Goal: Check status: Check status

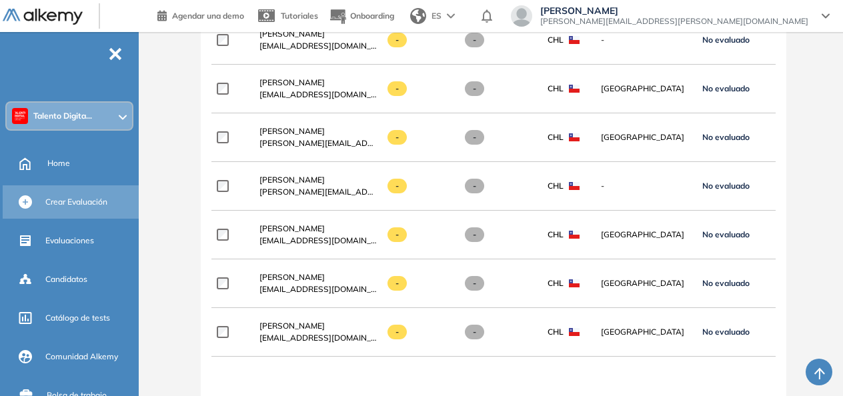
scroll to position [0, 157]
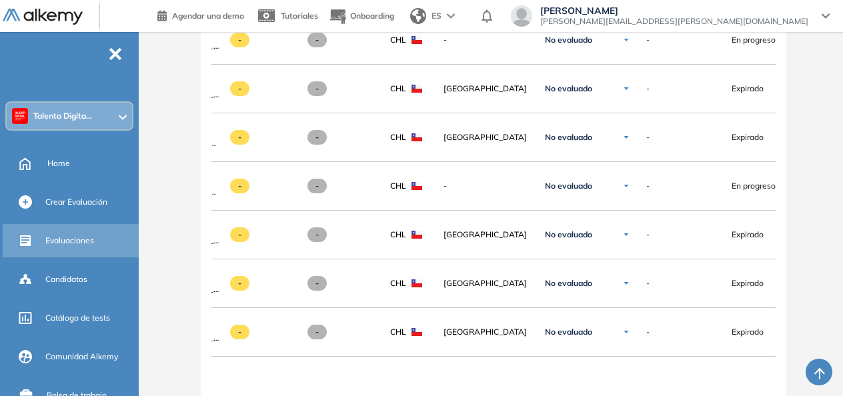
click at [87, 234] on div "Evaluaciones" at bounding box center [90, 241] width 91 height 23
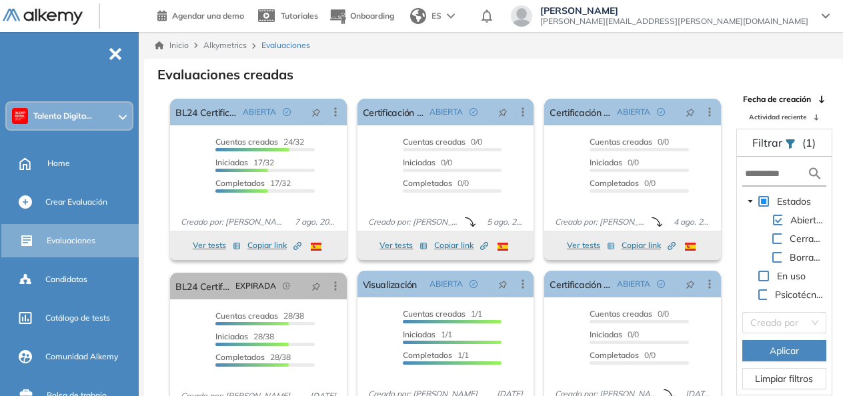
click at [825, 15] on icon at bounding box center [826, 15] width 8 height 5
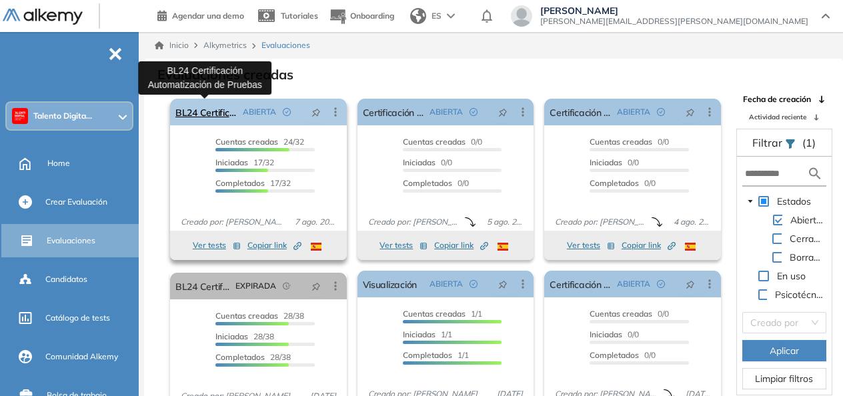
click at [202, 108] on link "BL24 Certificación Automatización de Pruebas" at bounding box center [206, 112] width 62 height 27
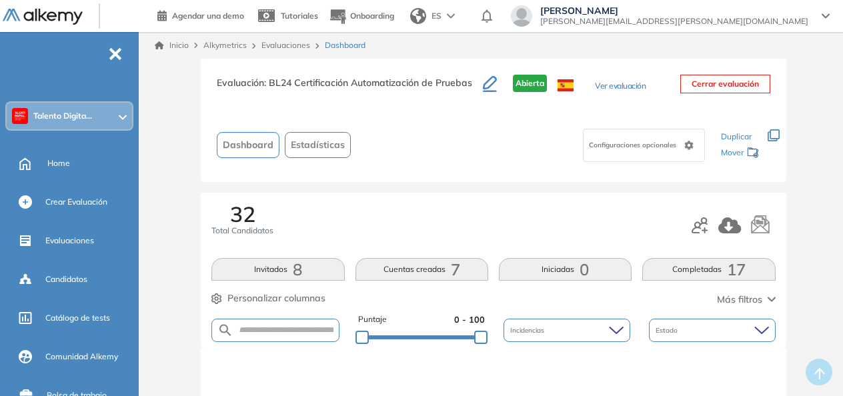
click at [690, 144] on icon at bounding box center [689, 145] width 9 height 9
click at [511, 169] on div "Evaluación : BL24 Certificación Automatización de Pruebas Abierta Ver evaluació…" at bounding box center [493, 120] width 585 height 123
click at [827, 19] on div "Maricel Moraga [EMAIL_ADDRESS][PERSON_NAME][DOMAIN_NAME]" at bounding box center [670, 15] width 319 height 21
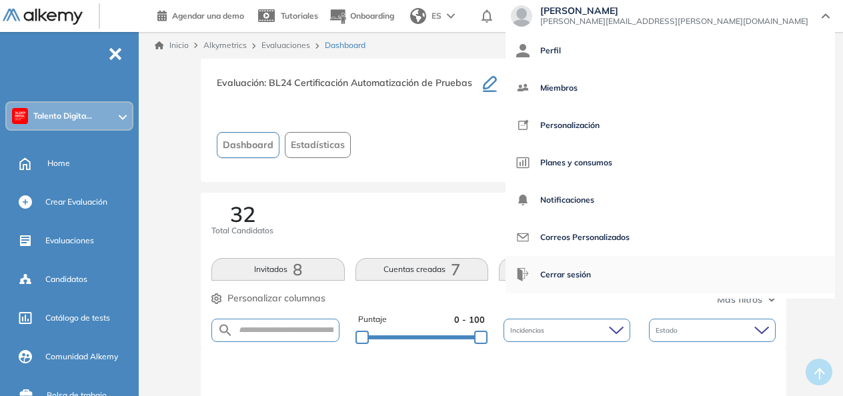
click at [591, 270] on span "Cerrar sesión" at bounding box center [565, 275] width 51 height 32
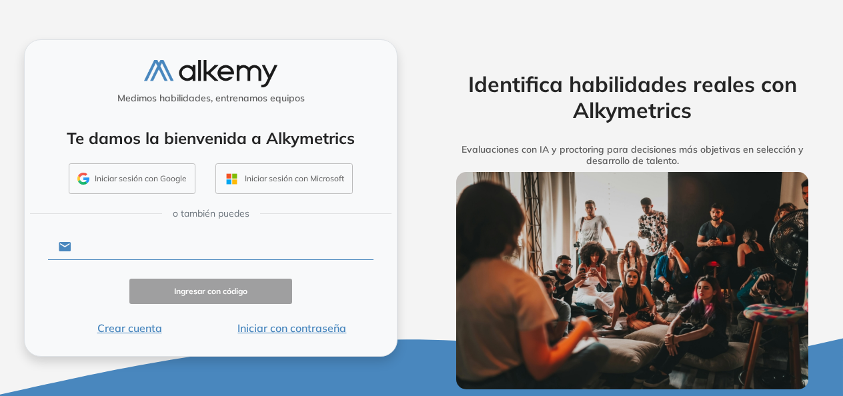
click at [147, 248] on input "text" at bounding box center [222, 246] width 302 height 25
type input "**********"
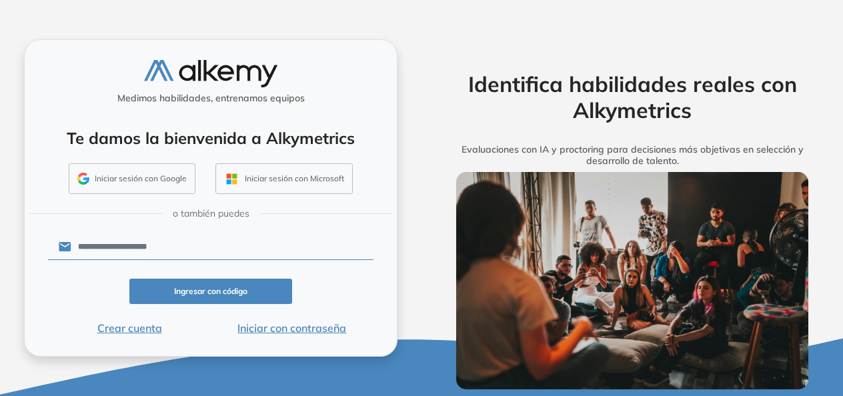
click at [220, 294] on button "Ingresar con código" at bounding box center [210, 292] width 163 height 26
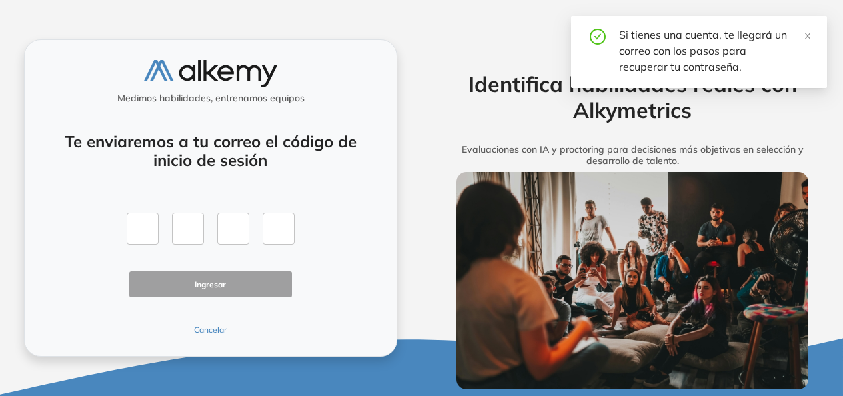
click at [212, 329] on button "Cancelar" at bounding box center [210, 330] width 163 height 12
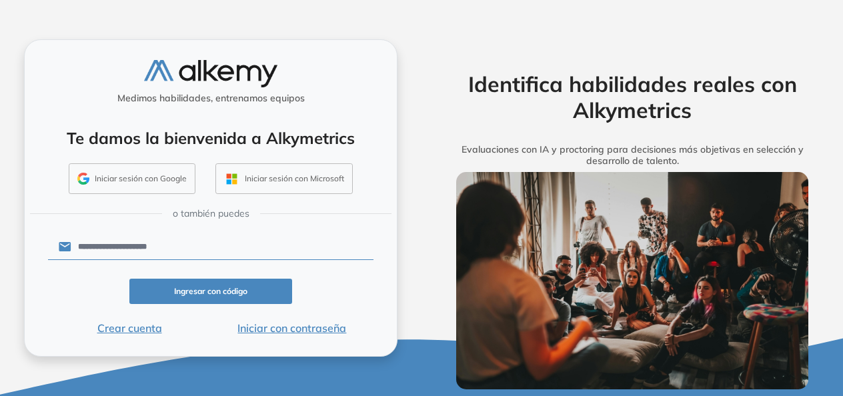
click at [267, 330] on button "Iniciar con contraseña" at bounding box center [292, 328] width 163 height 16
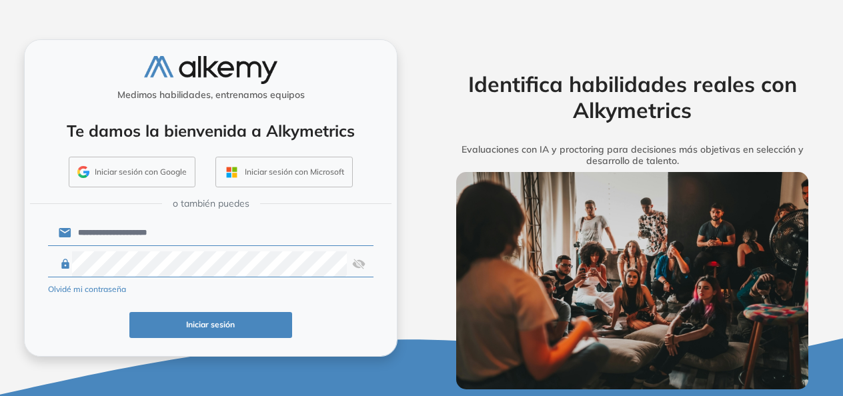
click at [209, 319] on button "Iniciar sesión" at bounding box center [210, 325] width 163 height 26
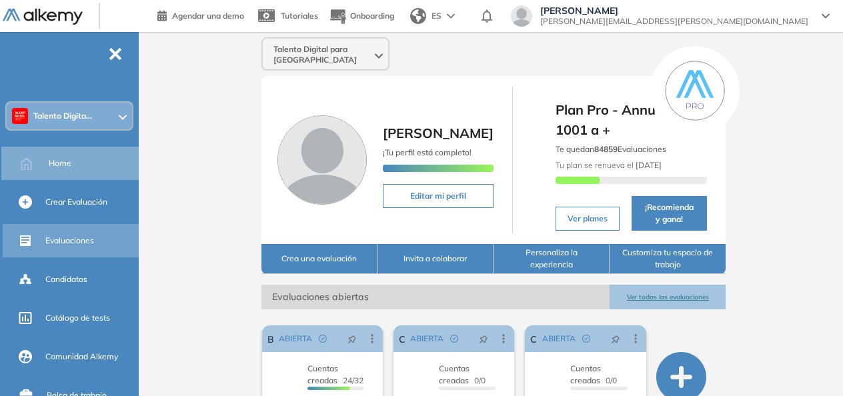
click at [61, 246] on span "Evaluaciones" at bounding box center [69, 241] width 49 height 12
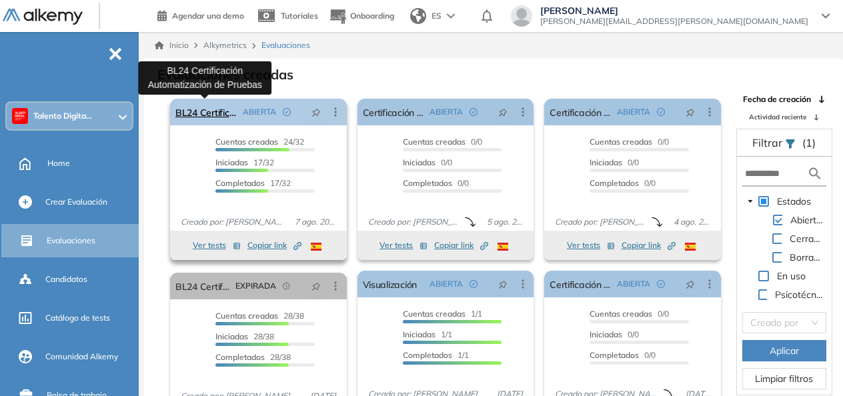
click at [197, 111] on link "BL24 Certificación Automatización de Pruebas" at bounding box center [206, 112] width 62 height 27
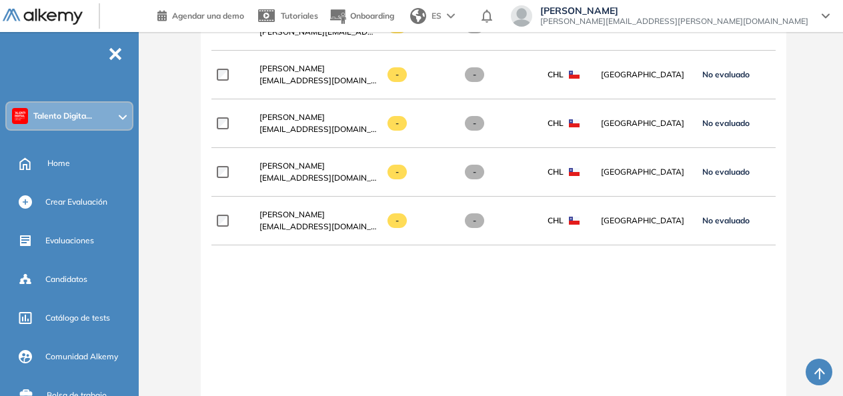
scroll to position [1868, 0]
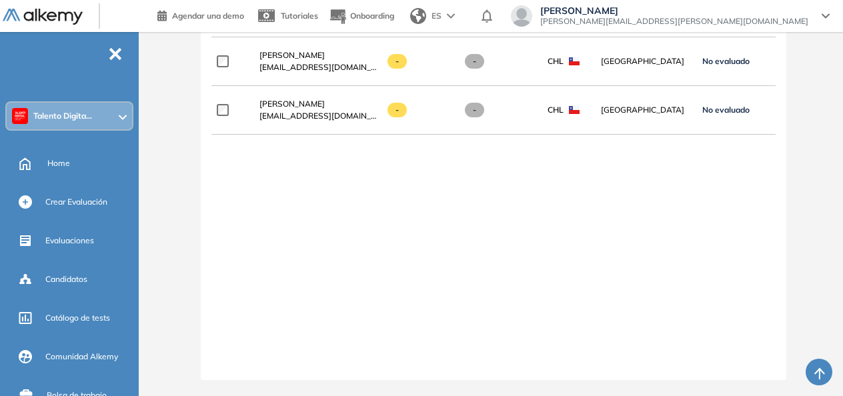
click at [759, 370] on div at bounding box center [494, 364] width 564 height 11
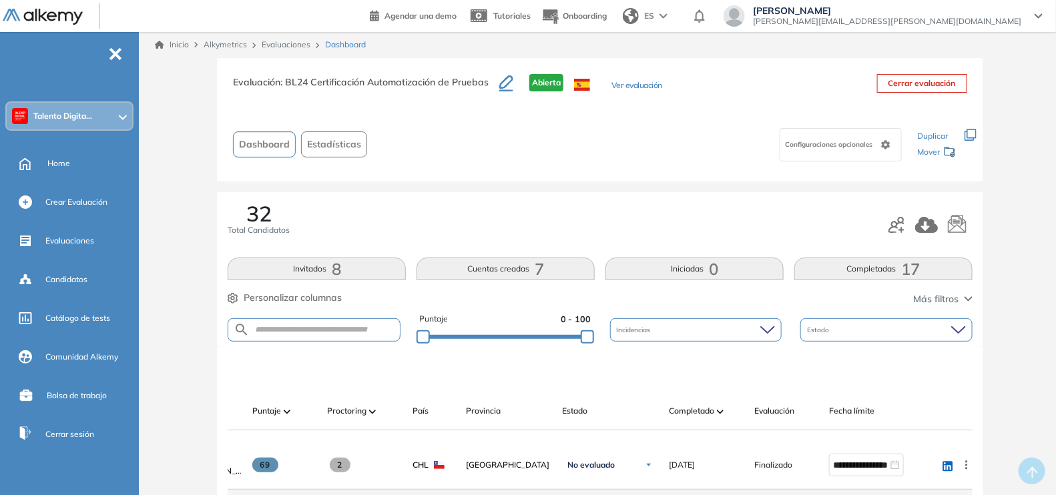
scroll to position [0, 0]
click at [848, 140] on span "Configuraciones opcionales" at bounding box center [830, 145] width 90 height 10
click at [651, 154] on div "Configuraciones opcionales" at bounding box center [639, 145] width 534 height 42
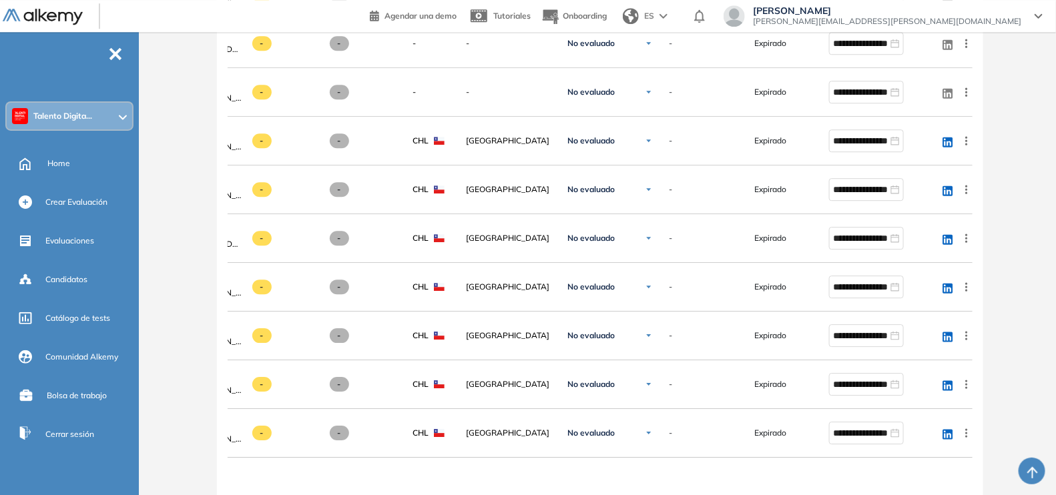
scroll to position [1771, 0]
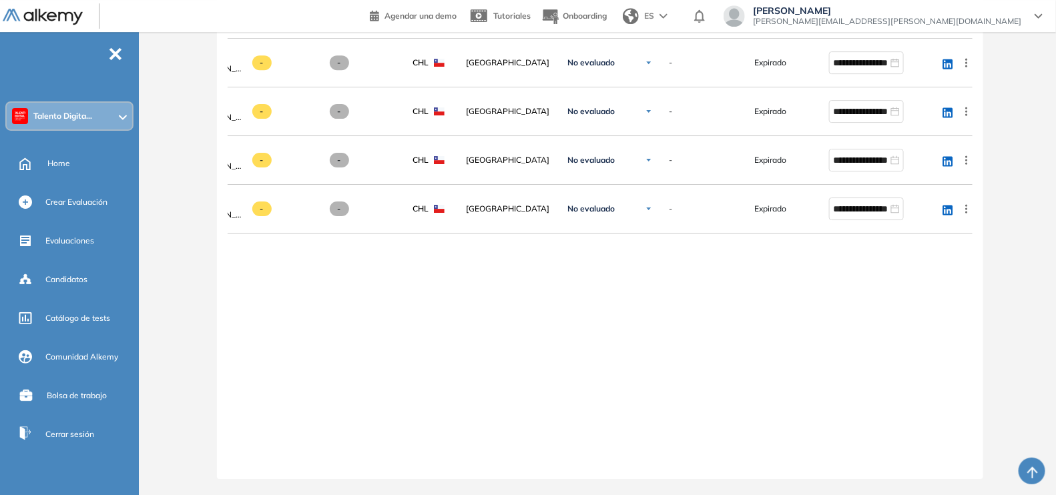
click at [248, 396] on div at bounding box center [279, 463] width 75 height 11
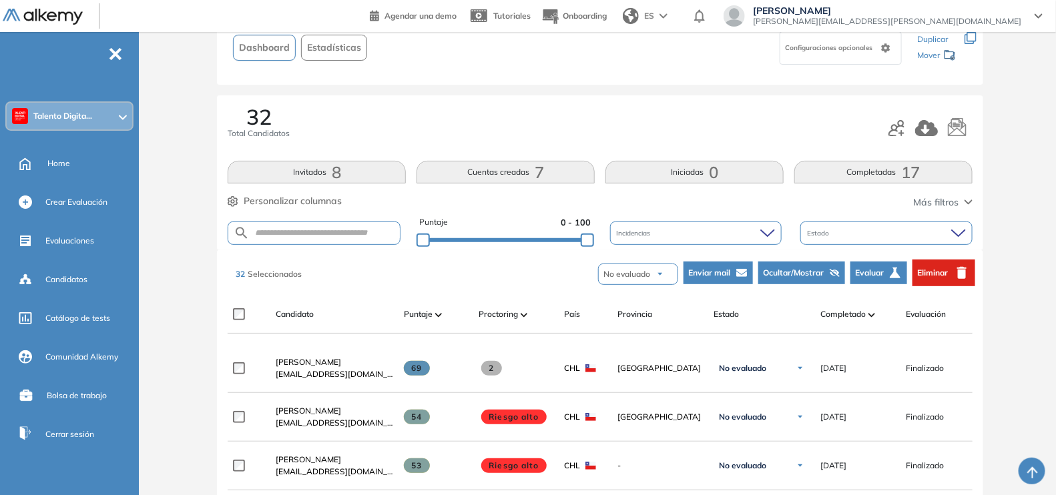
scroll to position [50, 0]
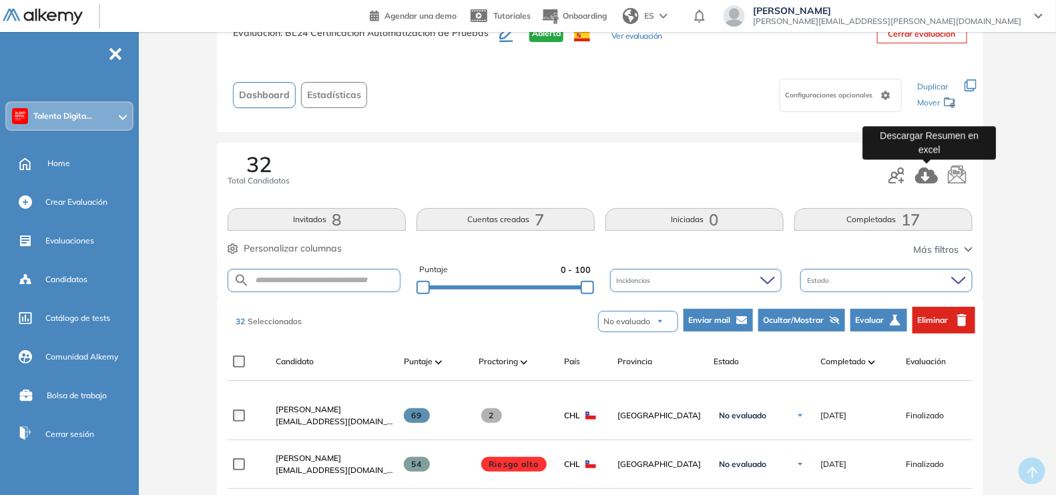
click at [848, 171] on icon "button" at bounding box center [926, 175] width 23 height 16
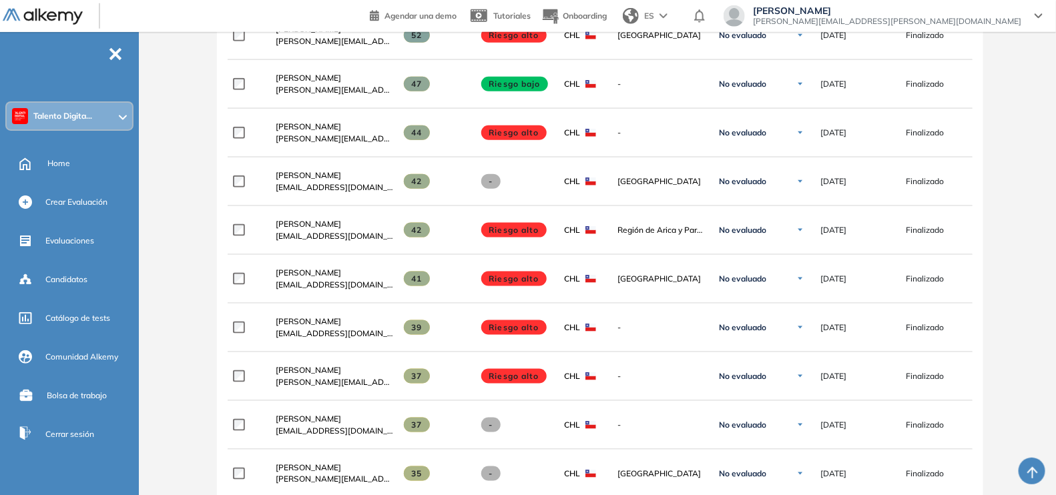
scroll to position [0, 0]
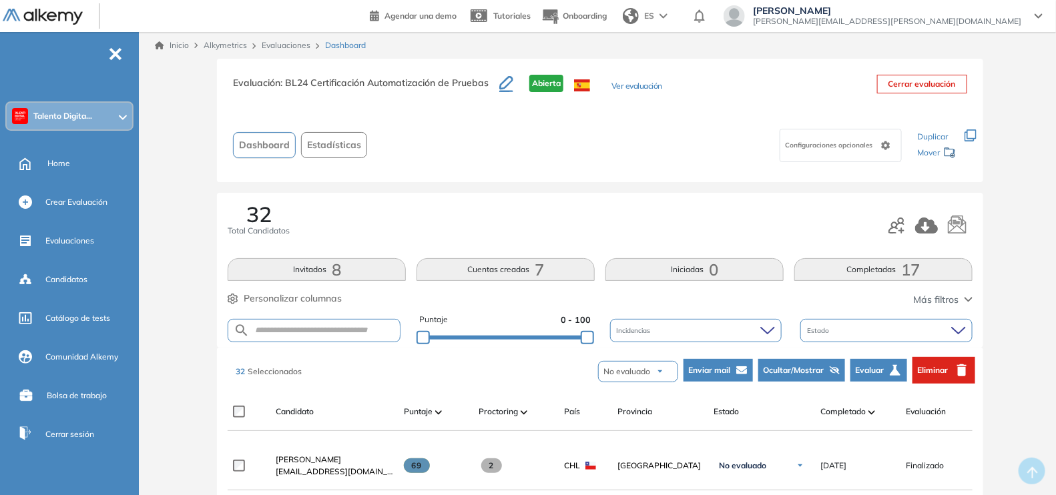
click at [336, 154] on button "Estadísticas" at bounding box center [334, 145] width 66 height 26
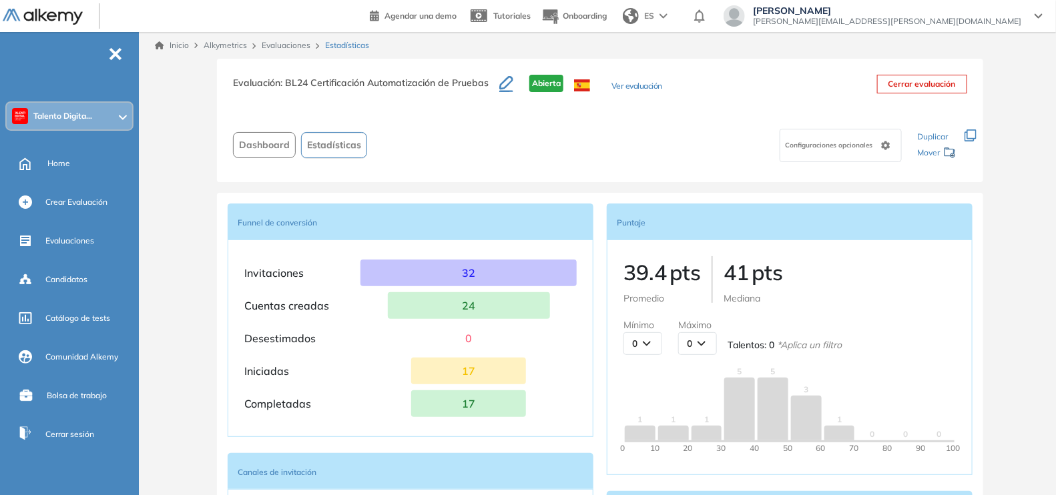
click at [282, 47] on link "Evaluaciones" at bounding box center [286, 45] width 49 height 10
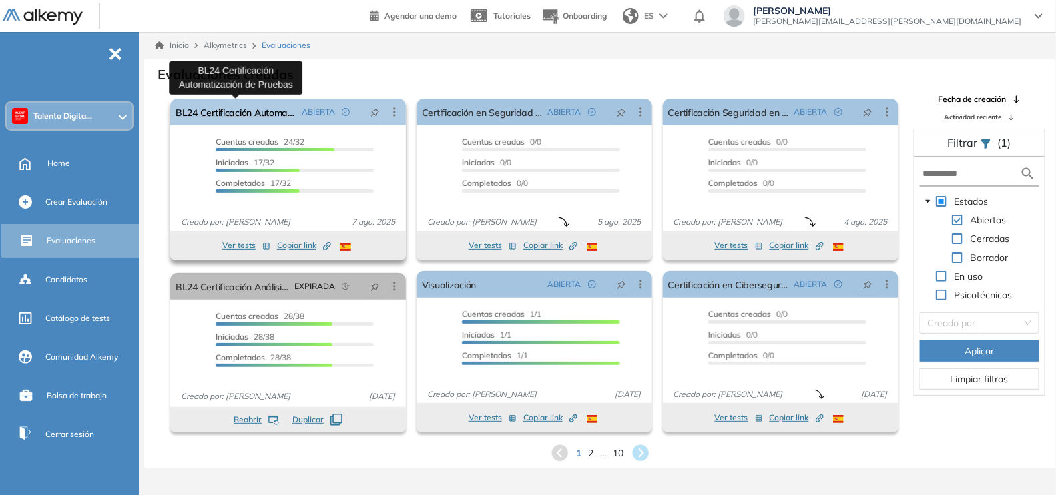
click at [242, 110] on link "BL24 Certificación Automatización de Pruebas" at bounding box center [235, 112] width 121 height 27
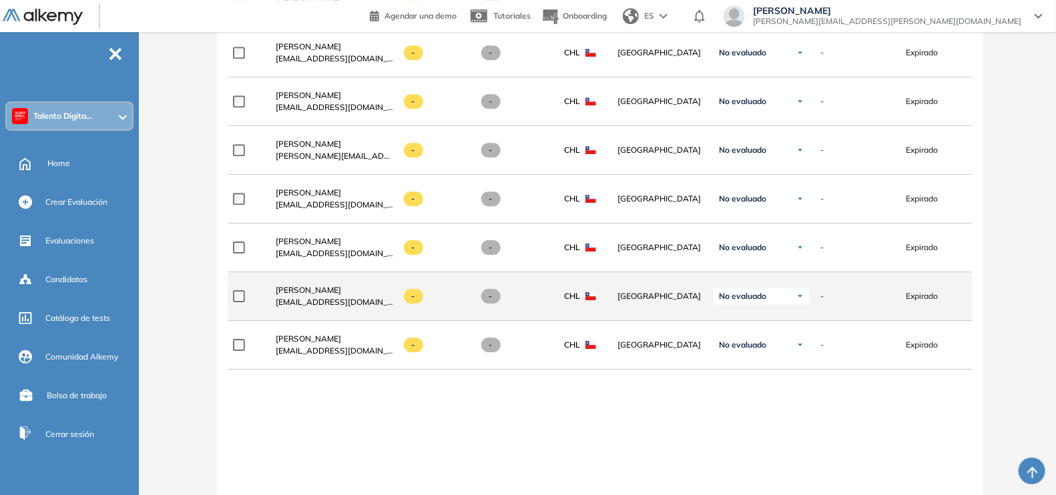
scroll to position [1771, 0]
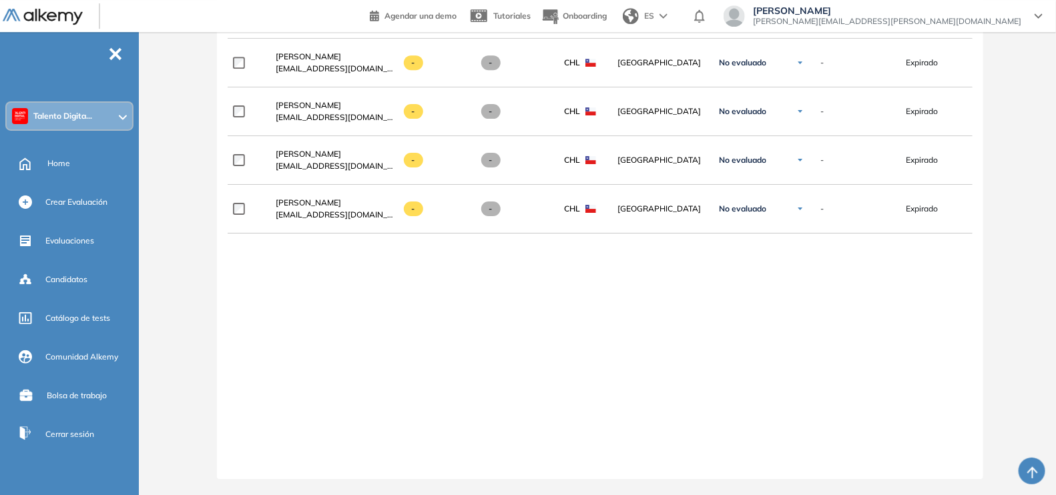
click at [848, 396] on div at bounding box center [932, 463] width 75 height 11
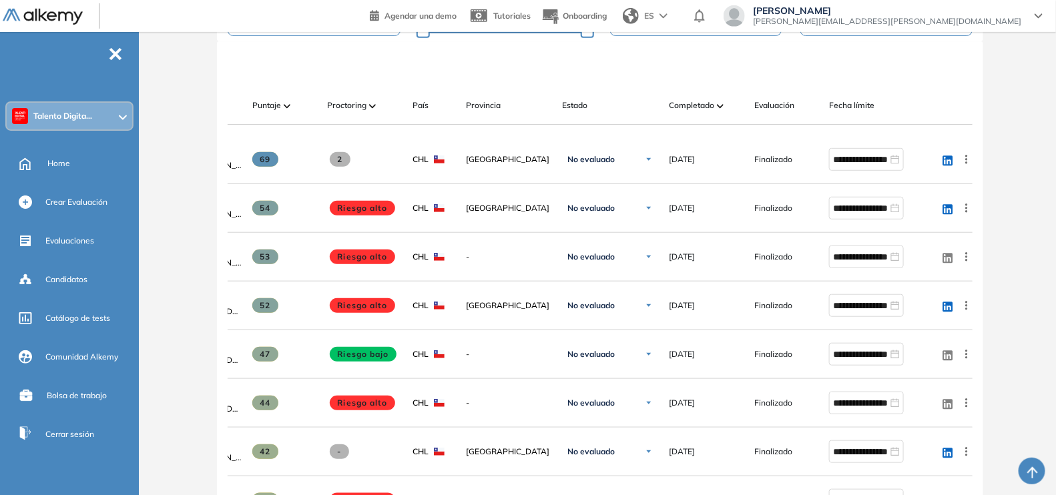
scroll to position [306, 0]
